Goal: Task Accomplishment & Management: Use online tool/utility

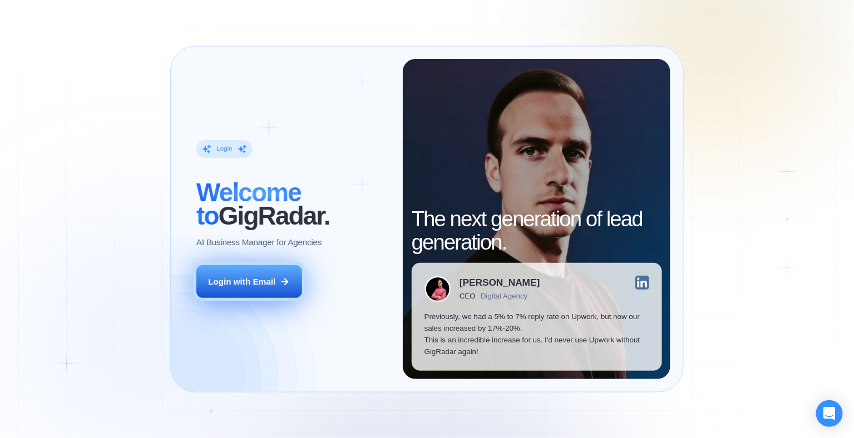
click at [234, 281] on div "Login with Email" at bounding box center [241, 282] width 67 height 12
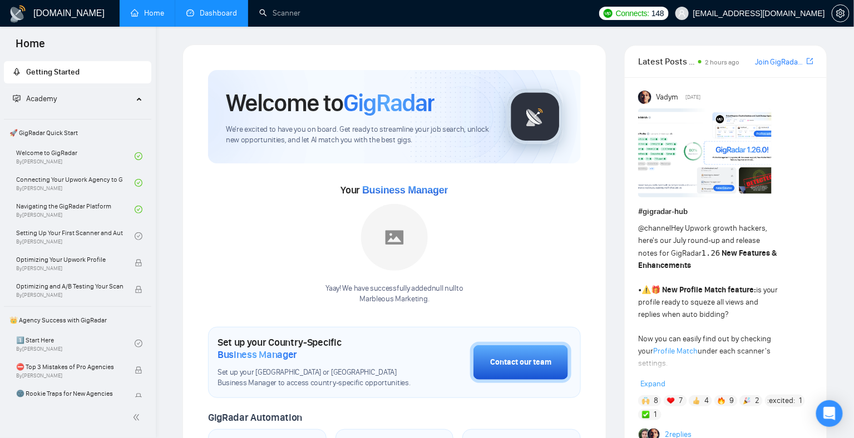
click at [219, 14] on link "Dashboard" at bounding box center [211, 12] width 51 height 9
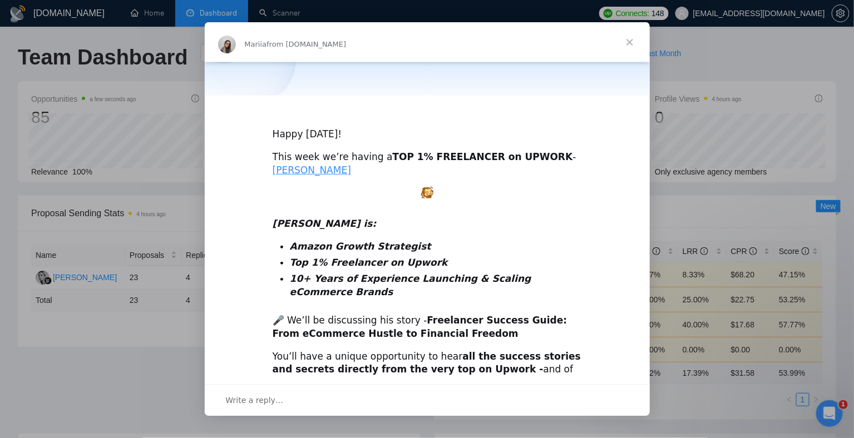
scroll to position [323, 0]
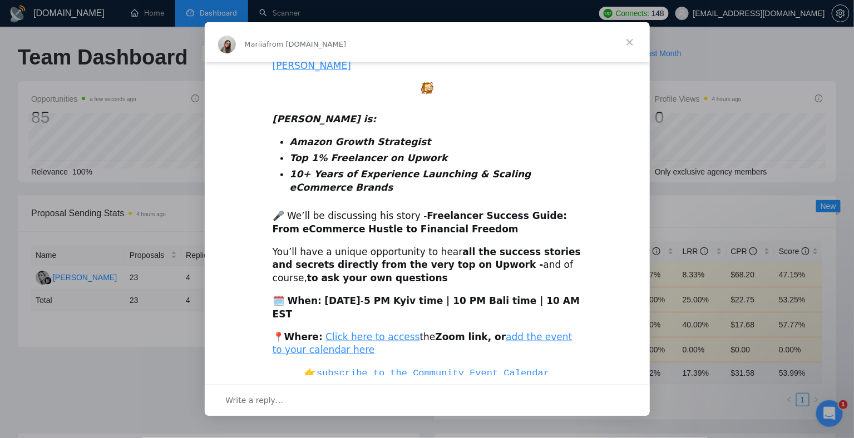
click at [636, 41] on span "Close" at bounding box center [629, 42] width 40 height 40
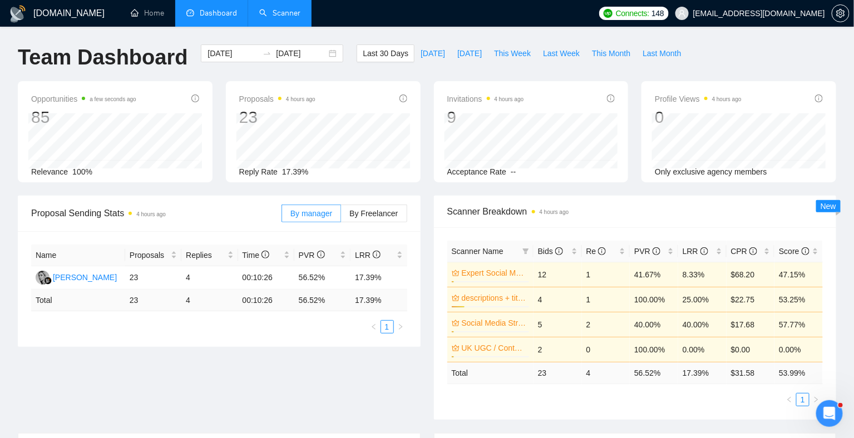
click at [285, 9] on link "Scanner" at bounding box center [279, 12] width 41 height 9
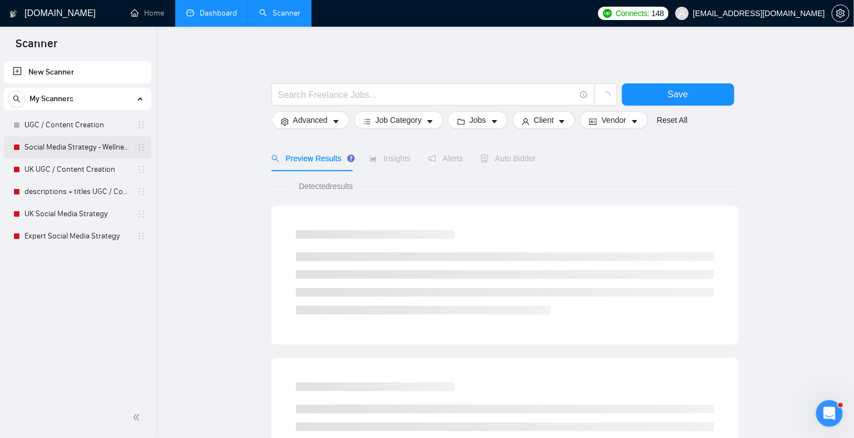
click at [65, 151] on link "Social Media Strategy - Wellness Focus" at bounding box center [77, 147] width 106 height 22
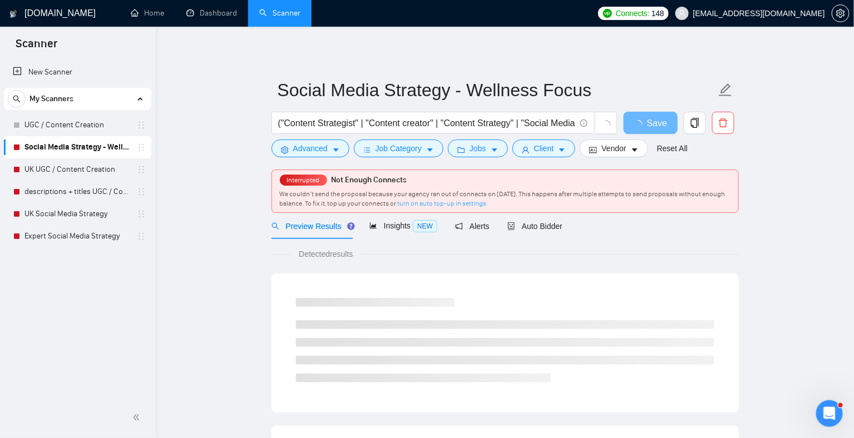
click at [471, 206] on link "turn on auto top-up in settings." at bounding box center [443, 204] width 91 height 8
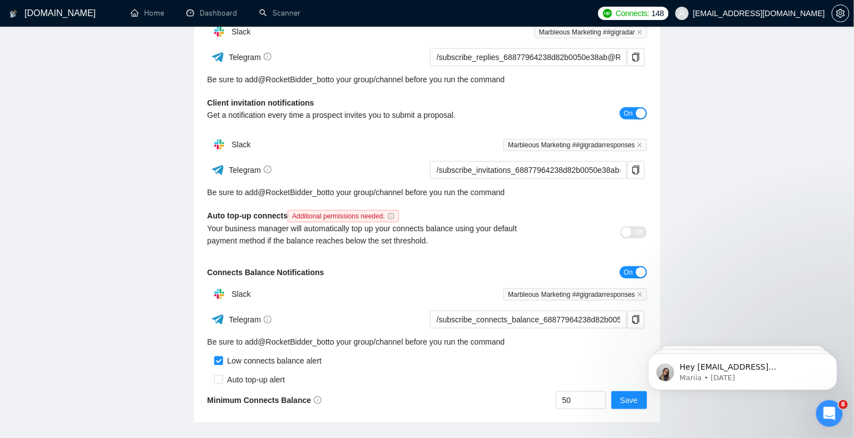
scroll to position [209, 0]
click at [370, 291] on div "Slack" at bounding box center [317, 293] width 220 height 22
click at [581, 400] on input "50" at bounding box center [580, 399] width 49 height 17
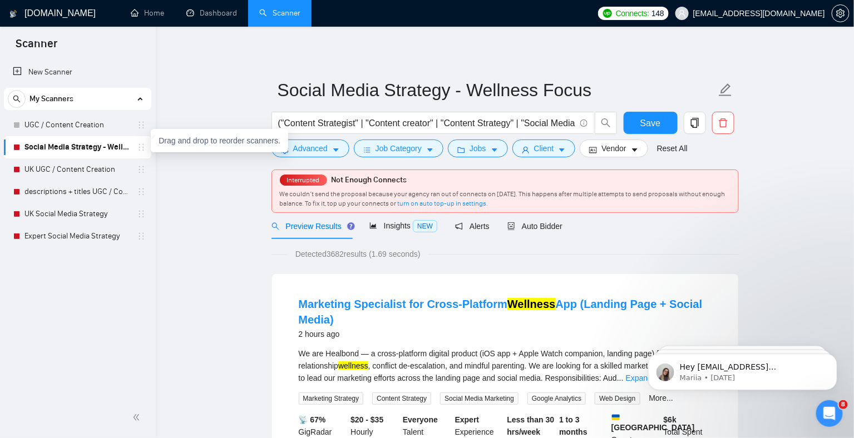
click at [143, 150] on icon "holder" at bounding box center [141, 147] width 5 height 7
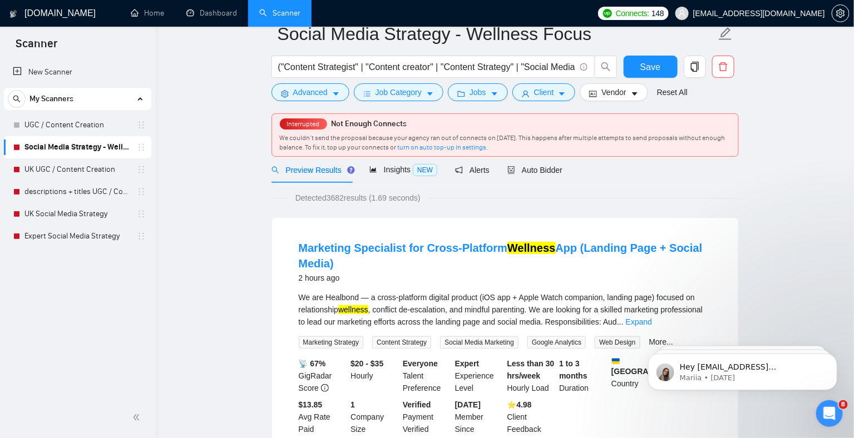
scroll to position [42, 0]
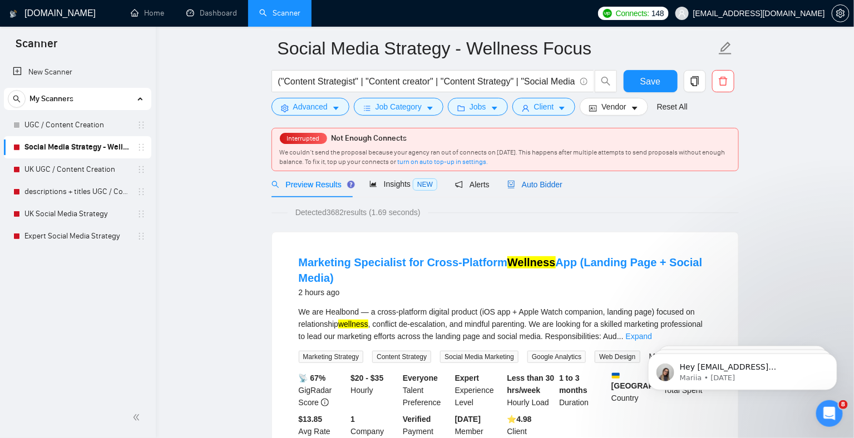
click at [538, 182] on span "Auto Bidder" at bounding box center [534, 184] width 55 height 9
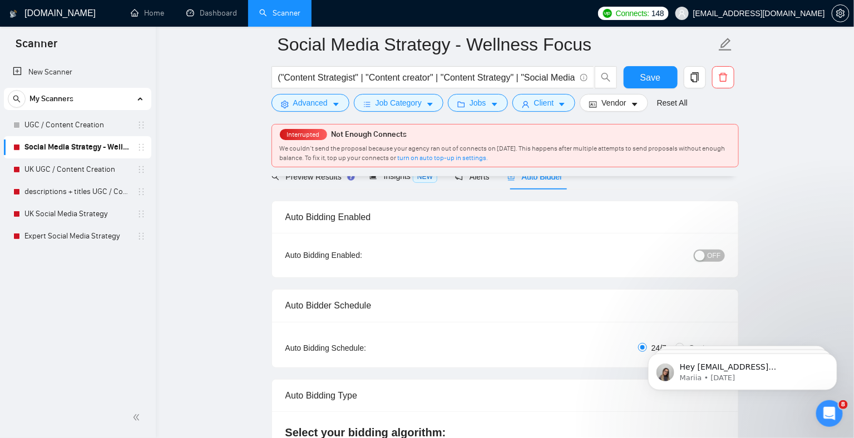
scroll to position [65, 0]
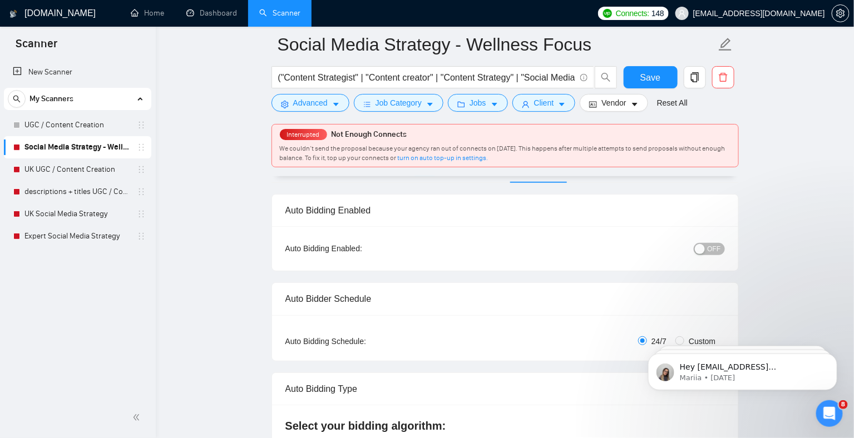
click at [711, 246] on span "OFF" at bounding box center [713, 249] width 13 height 12
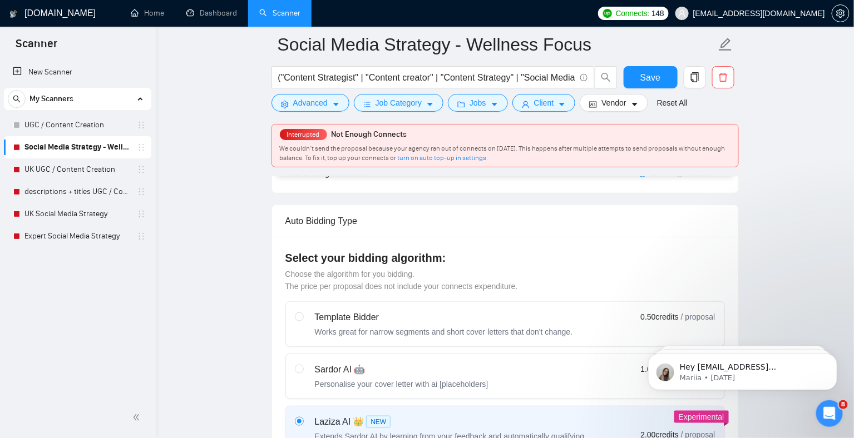
scroll to position [775, 0]
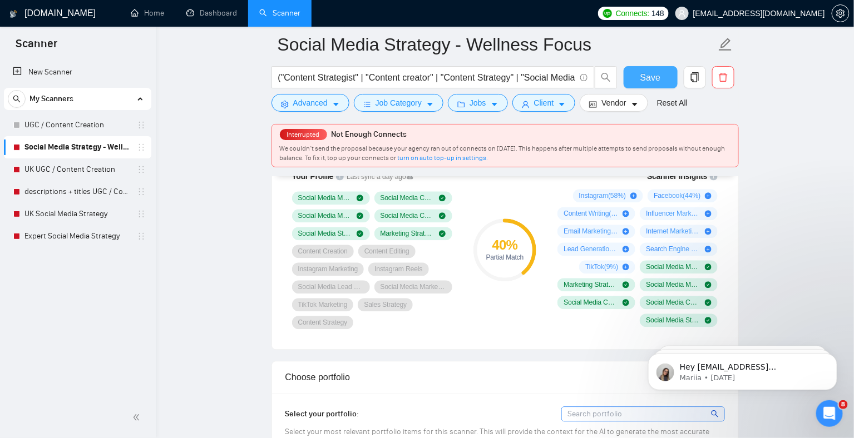
click at [642, 78] on span "Save" at bounding box center [650, 78] width 20 height 14
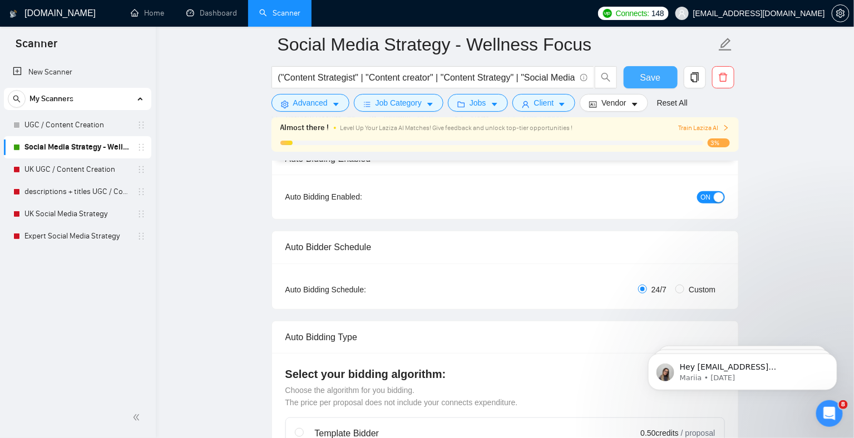
scroll to position [0, 0]
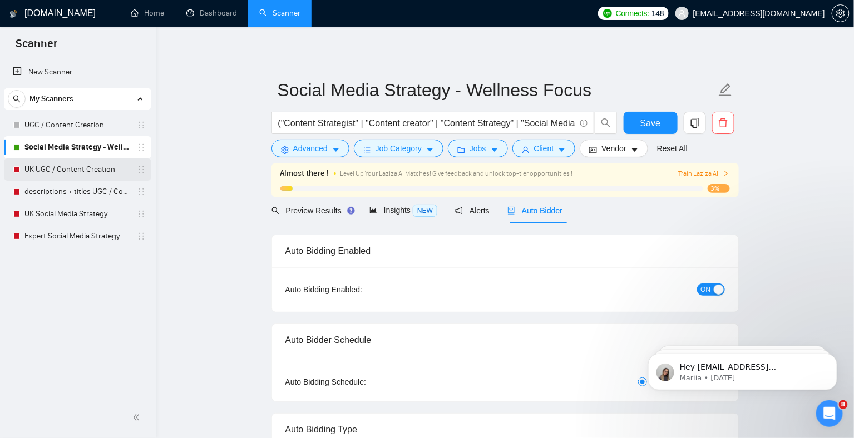
click at [73, 166] on link "UK UGC / Content Creation" at bounding box center [77, 169] width 106 height 22
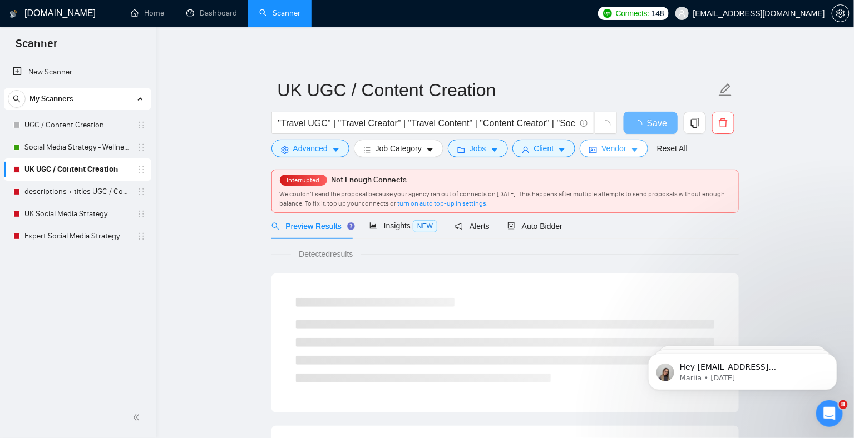
click at [622, 149] on span "Vendor" at bounding box center [613, 148] width 24 height 12
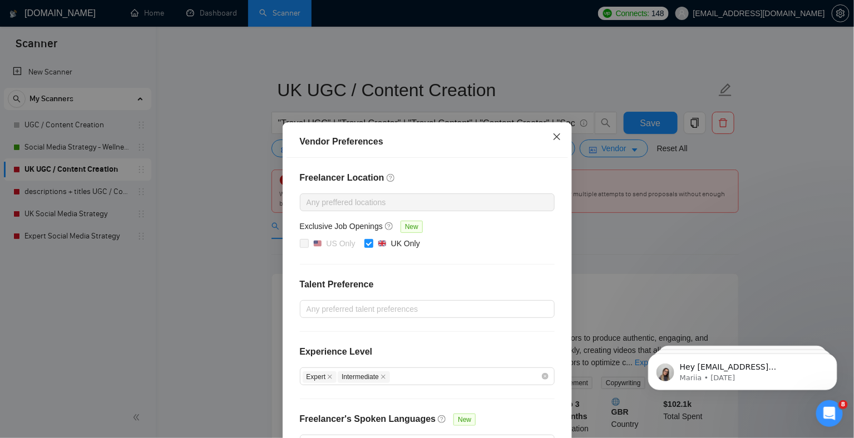
click at [555, 130] on span "Close" at bounding box center [557, 137] width 30 height 30
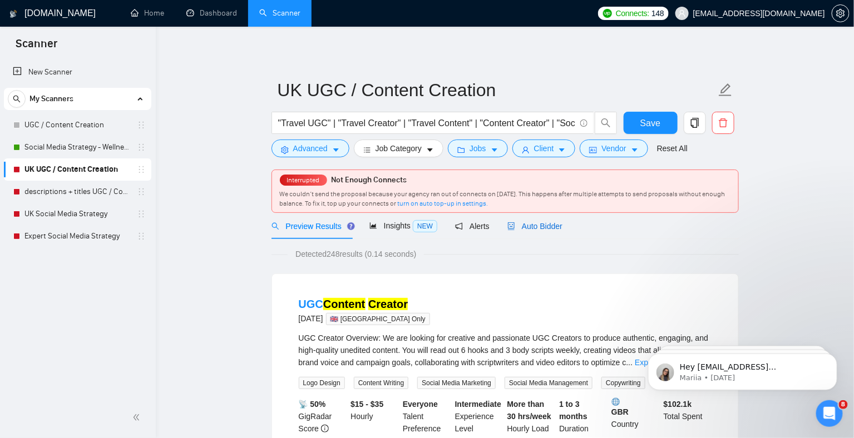
click at [562, 220] on div "Auto Bidder" at bounding box center [534, 226] width 55 height 12
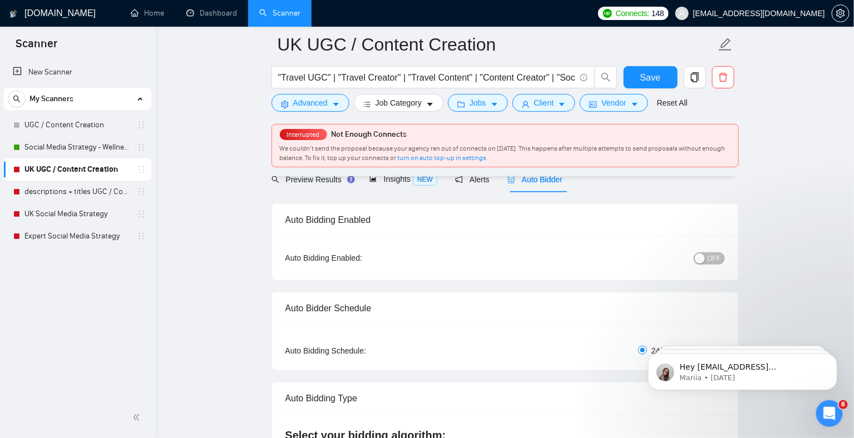
scroll to position [48, 0]
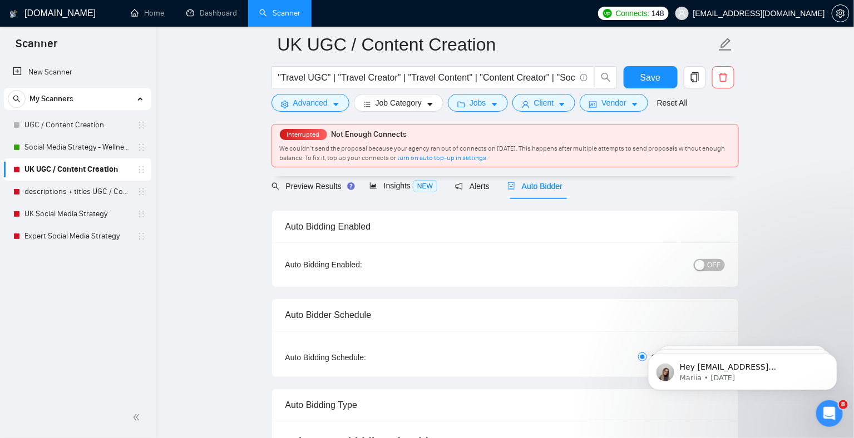
click at [708, 266] on span "OFF" at bounding box center [713, 265] width 13 height 12
click at [647, 76] on span "Save" at bounding box center [650, 78] width 20 height 14
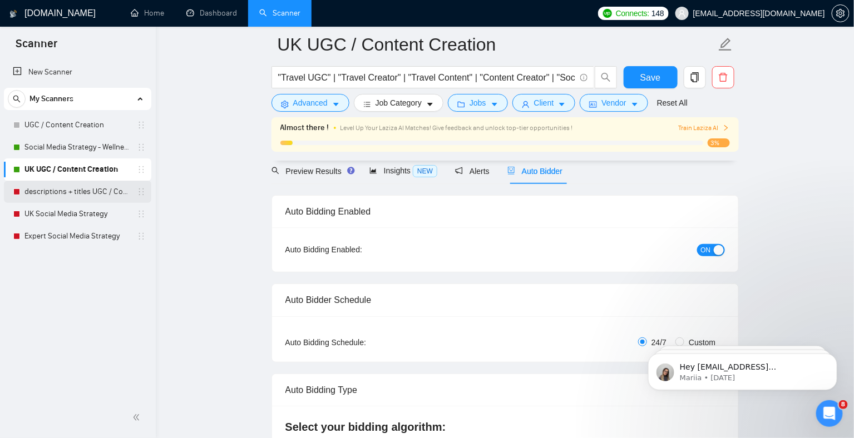
click at [86, 191] on link "descriptions + titles UGC / Content Creation" at bounding box center [77, 192] width 106 height 22
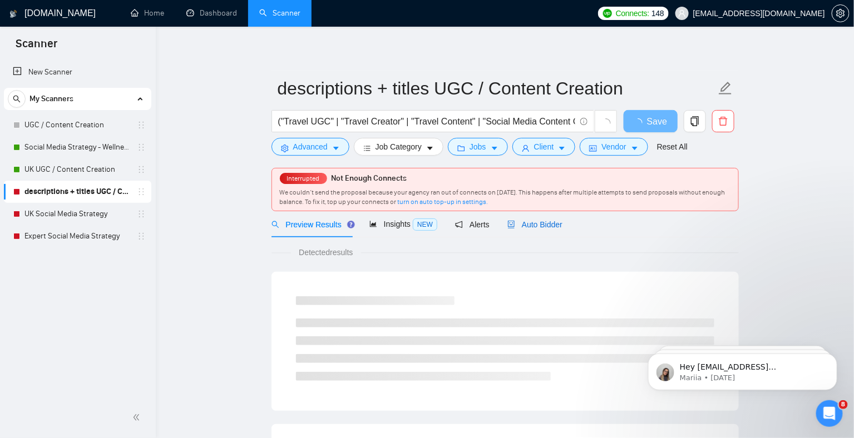
click at [542, 226] on span "Auto Bidder" at bounding box center [534, 224] width 55 height 9
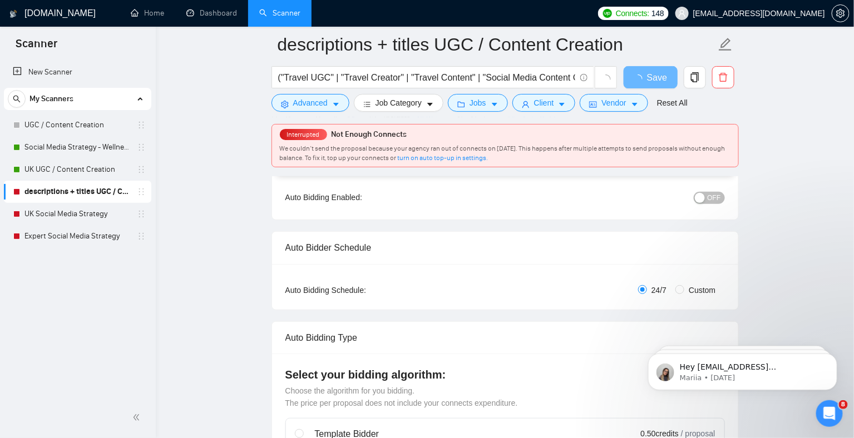
scroll to position [124, 0]
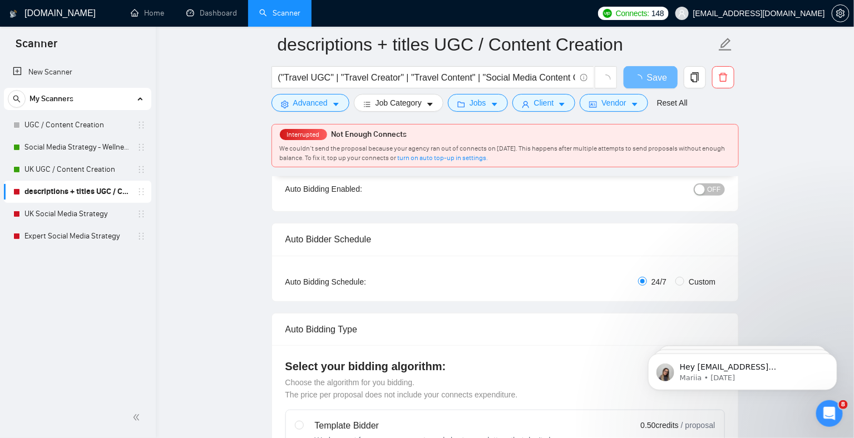
click at [708, 192] on span "OFF" at bounding box center [713, 190] width 13 height 12
click at [665, 78] on button "Save" at bounding box center [650, 77] width 54 height 22
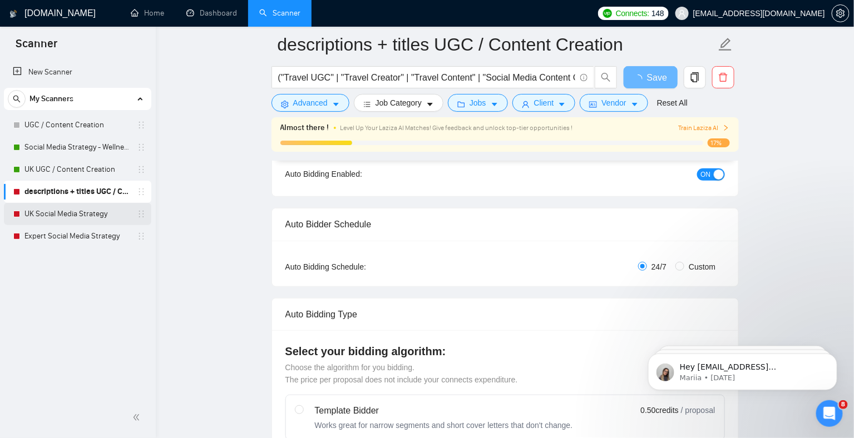
click at [91, 211] on link "UK Social Media Strategy" at bounding box center [77, 214] width 106 height 22
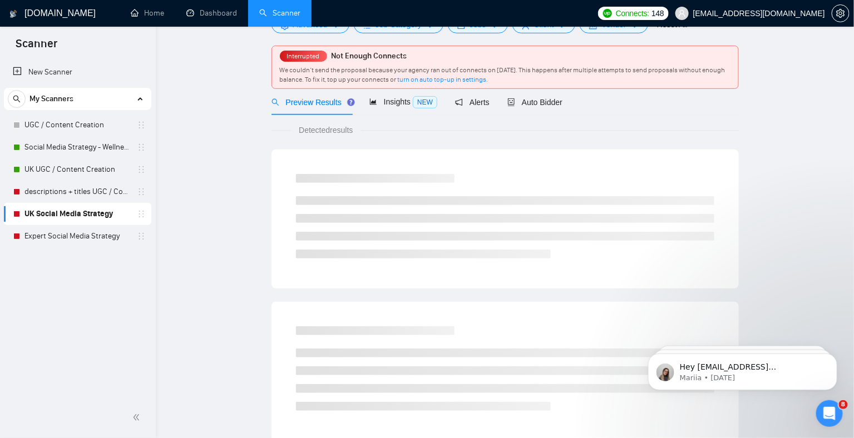
scroll to position [2, 0]
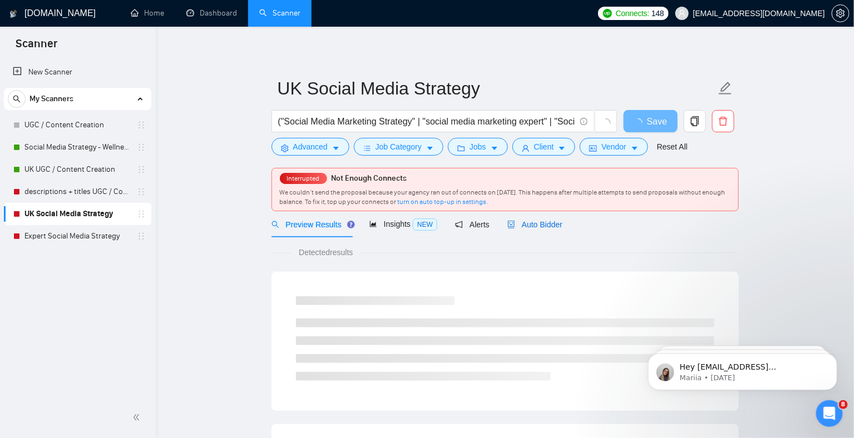
click at [535, 227] on span "Auto Bidder" at bounding box center [534, 224] width 55 height 9
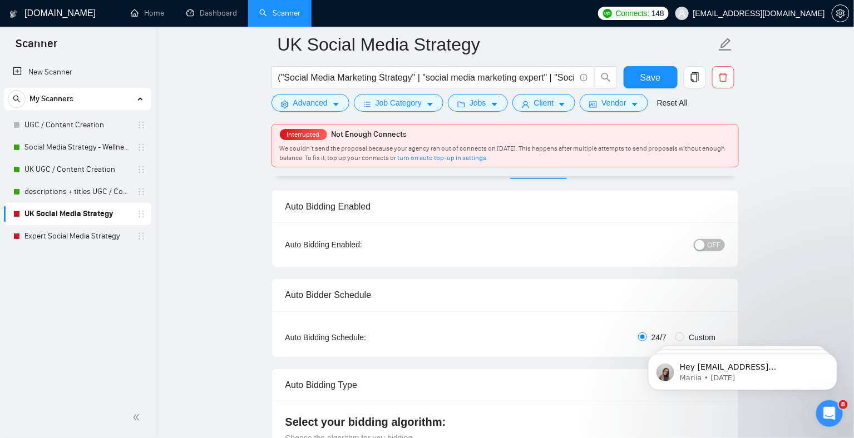
scroll to position [80, 0]
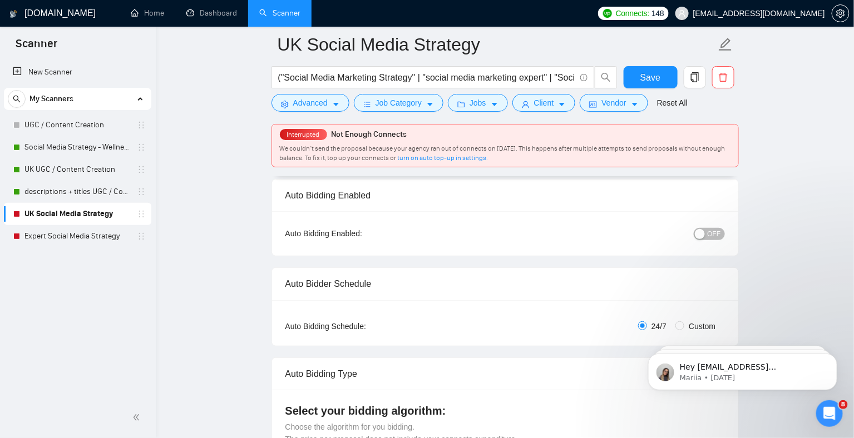
click at [715, 232] on span "OFF" at bounding box center [713, 234] width 13 height 12
click at [663, 82] on div "Reset all filters" at bounding box center [675, 82] width 60 height 19
click at [640, 82] on button "Save" at bounding box center [650, 77] width 54 height 22
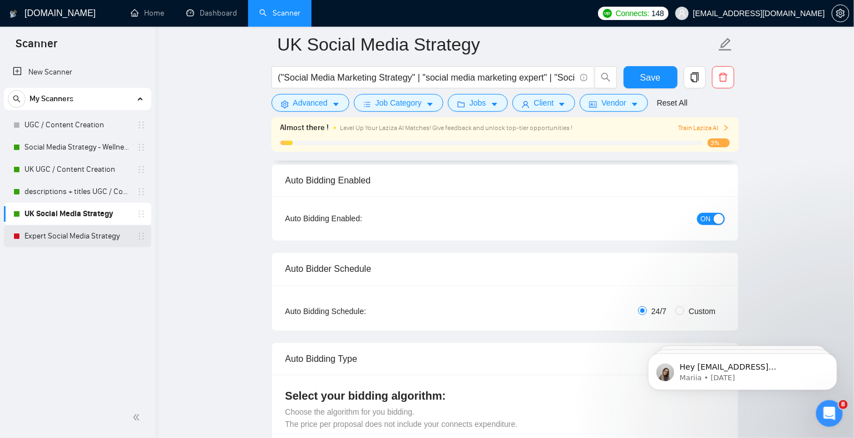
click at [92, 241] on link "Expert Social Media Strategy" at bounding box center [77, 236] width 106 height 22
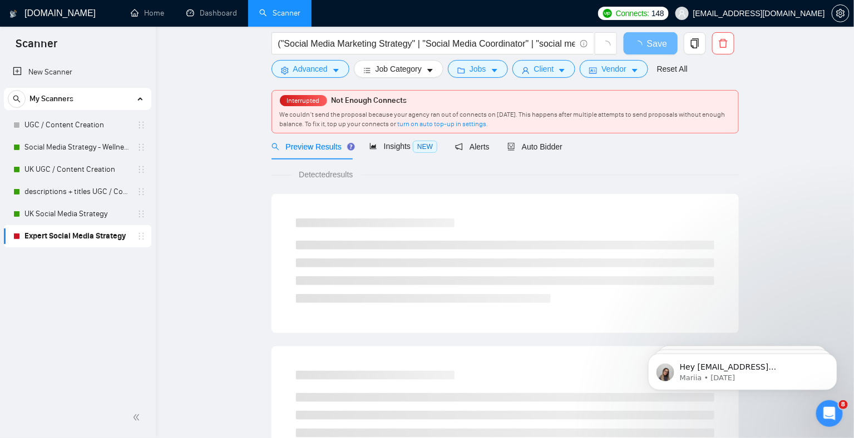
scroll to position [2, 0]
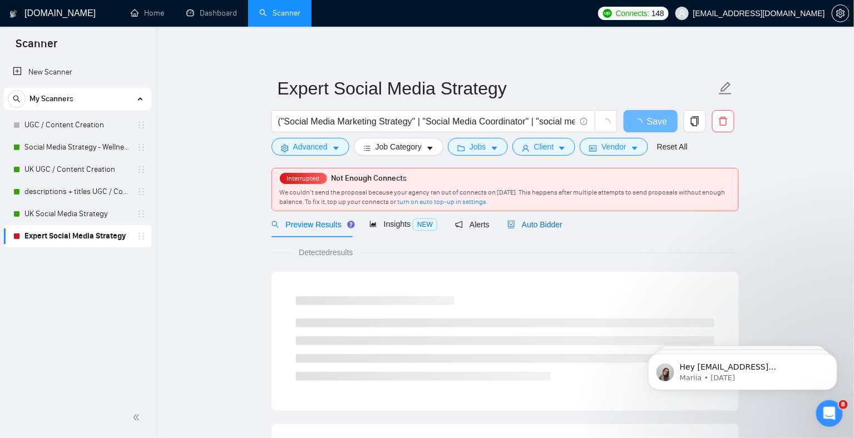
click at [544, 219] on div "Auto Bidder" at bounding box center [534, 225] width 55 height 12
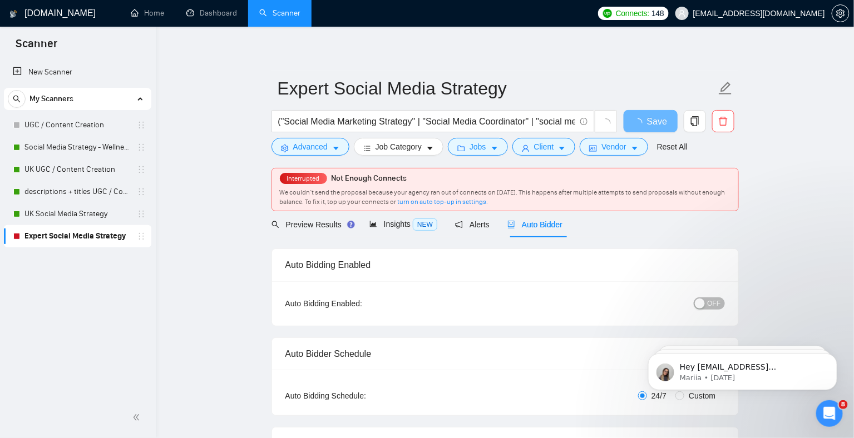
click at [715, 303] on span "OFF" at bounding box center [713, 304] width 13 height 12
click at [650, 115] on span "Save" at bounding box center [650, 122] width 20 height 14
